Goal: Task Accomplishment & Management: Manage account settings

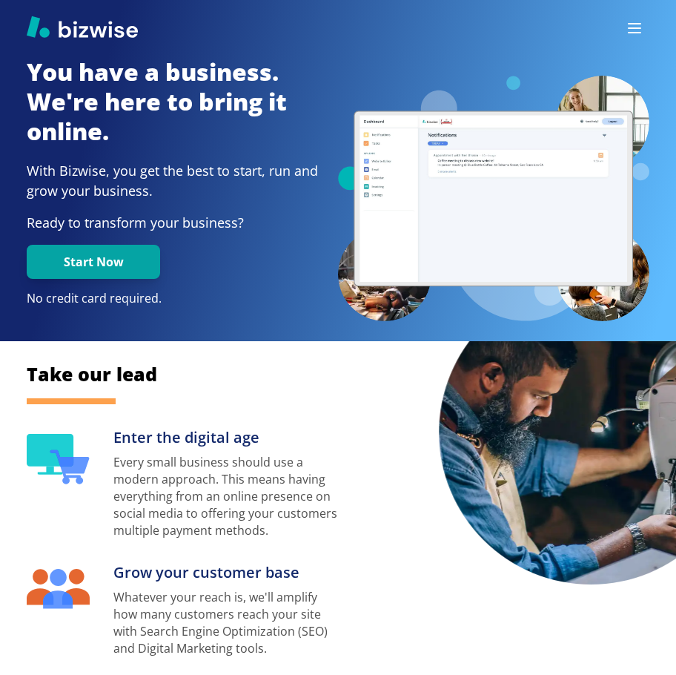
click at [640, 22] on icon "button" at bounding box center [635, 28] width 18 height 18
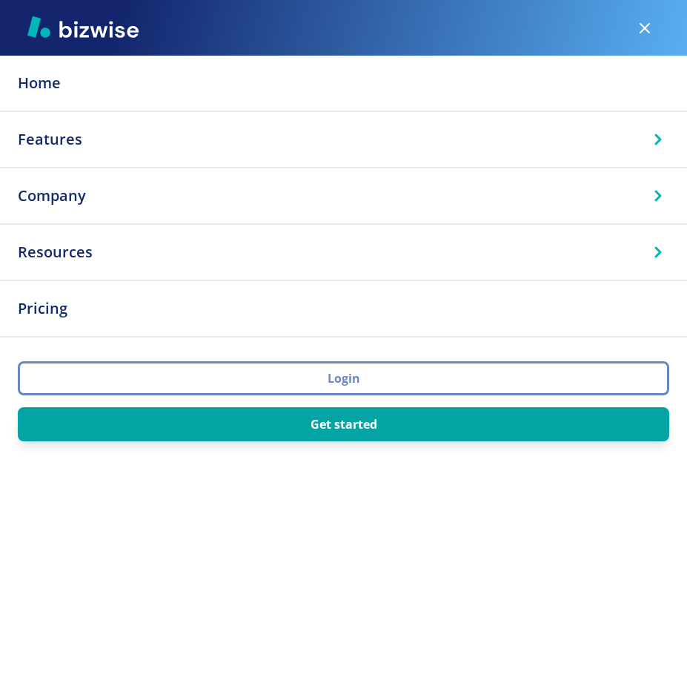
click at [374, 377] on button "Login" at bounding box center [344, 378] width 652 height 34
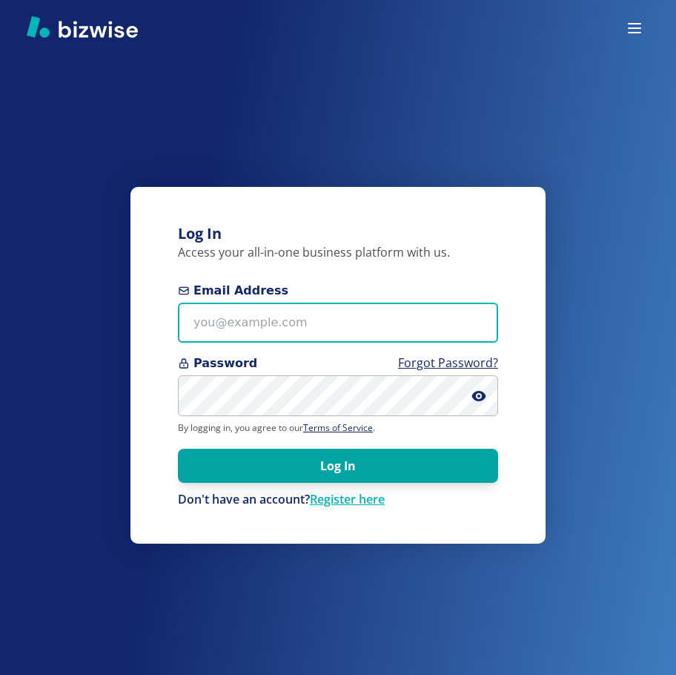
click at [353, 325] on input "Email Address" at bounding box center [338, 323] width 320 height 41
paste input "[PERSON_NAME][EMAIL_ADDRESS][DOMAIN_NAME]"
type input "[PERSON_NAME][EMAIL_ADDRESS][DOMAIN_NAME]"
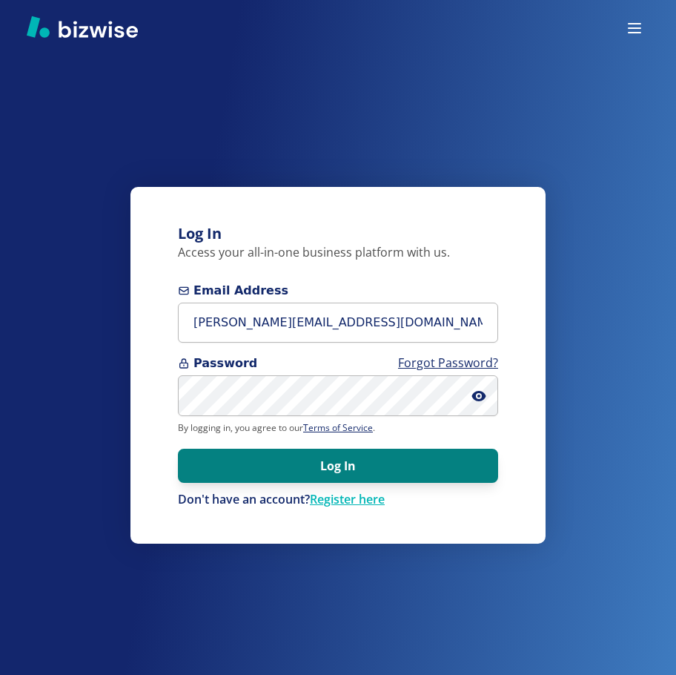
click at [280, 469] on button "Log In" at bounding box center [338, 466] width 320 height 34
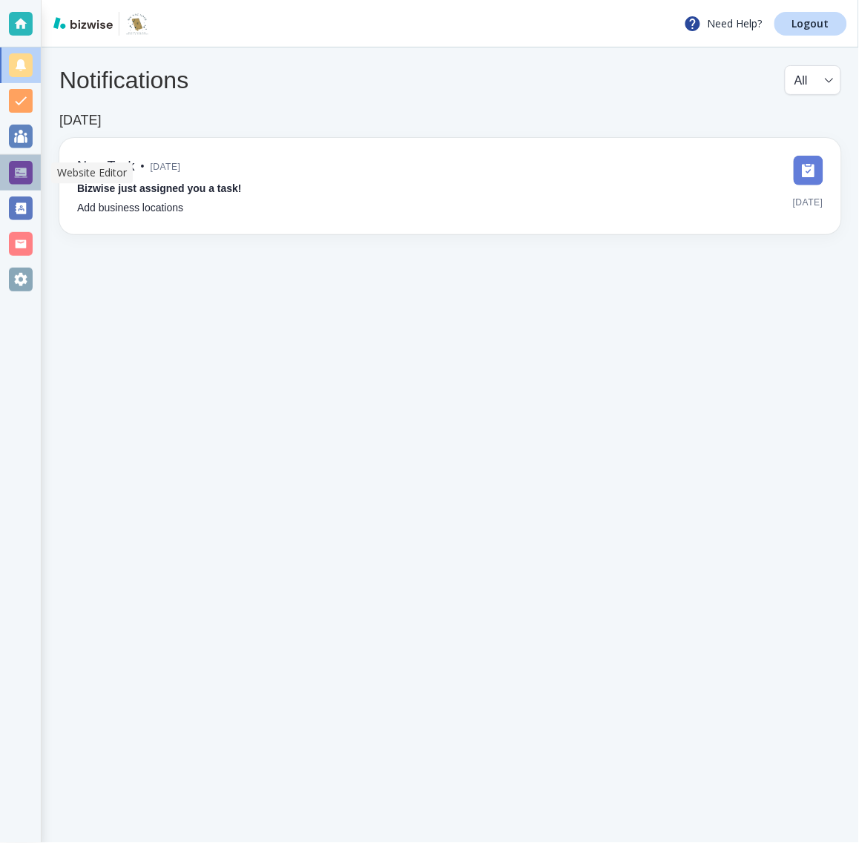
click at [6, 172] on div at bounding box center [20, 173] width 41 height 36
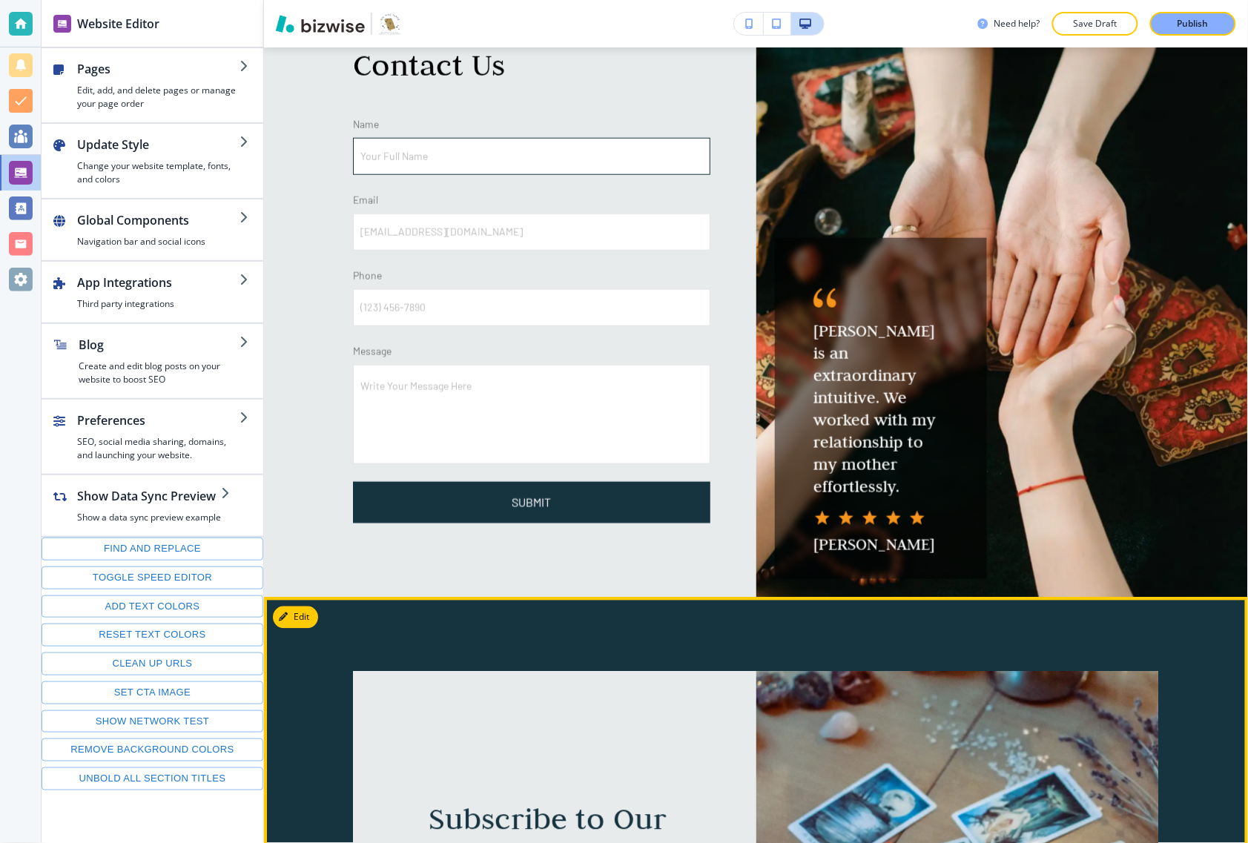
scroll to position [7010, 0]
